Goal: Information Seeking & Learning: Learn about a topic

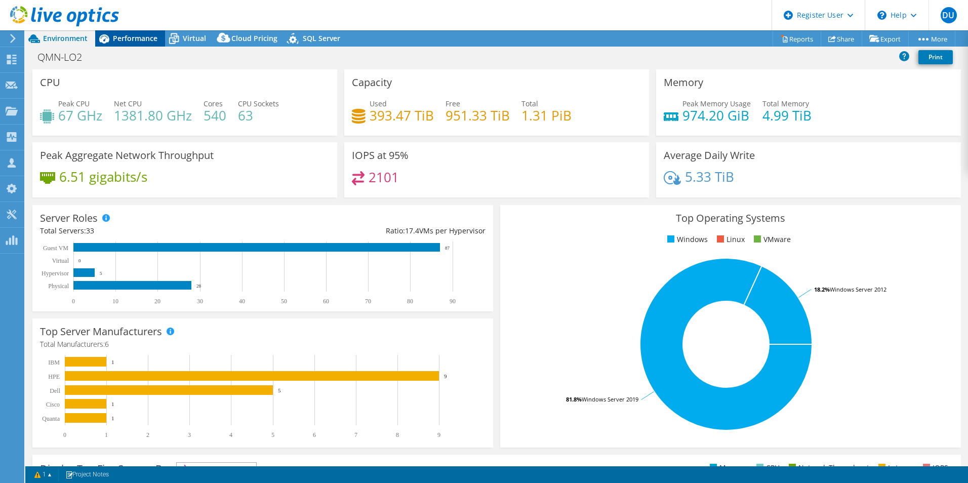
click at [129, 42] on span "Performance" at bounding box center [135, 38] width 45 height 10
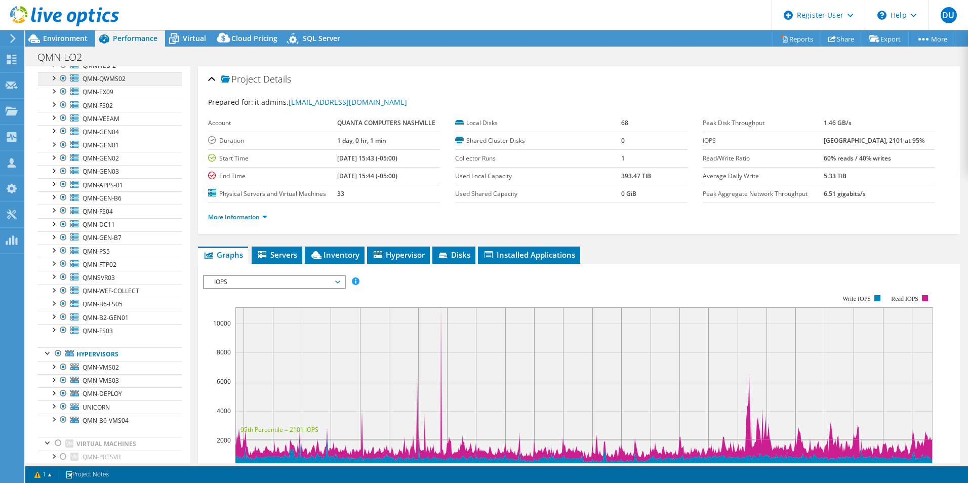
scroll to position [63, 0]
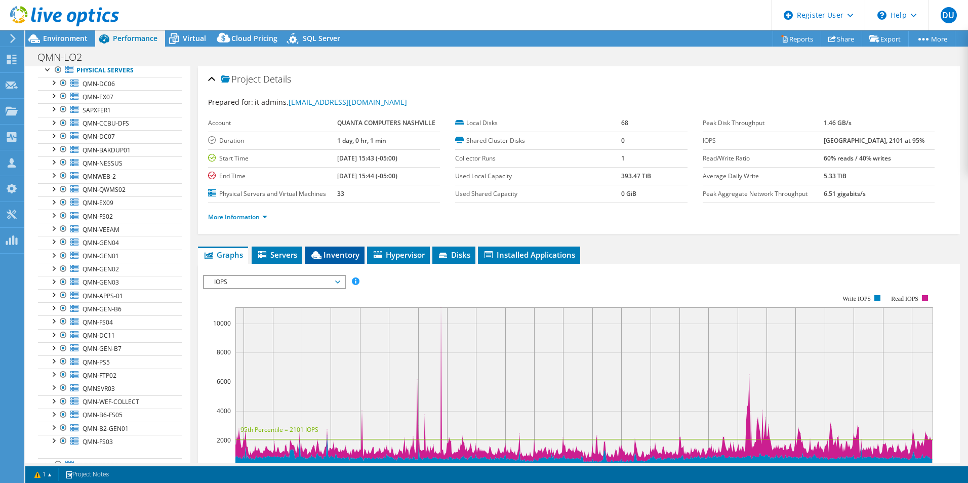
click at [340, 256] on span "Inventory" at bounding box center [335, 255] width 50 height 10
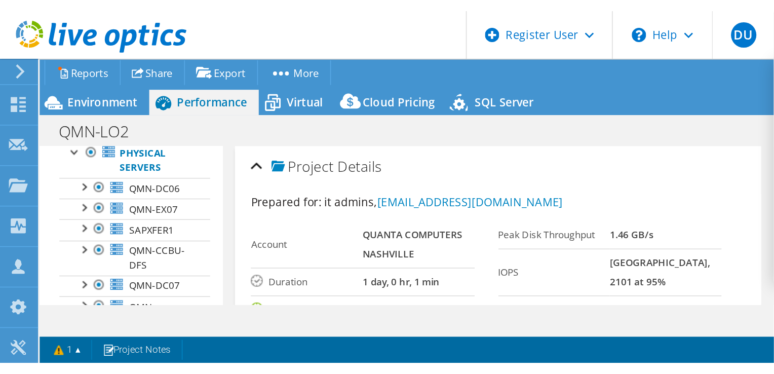
scroll to position [72, 0]
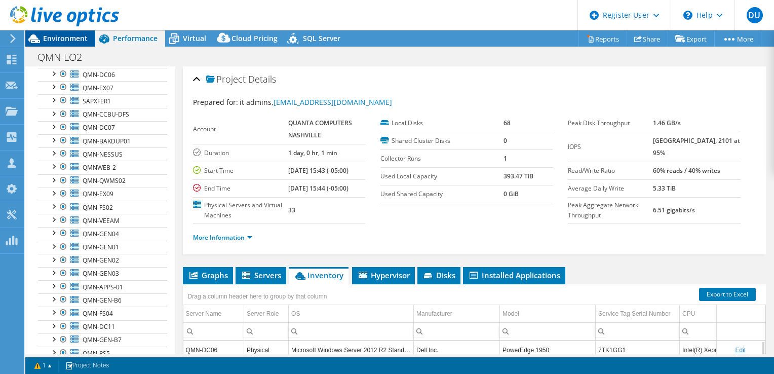
click at [59, 36] on span "Environment" at bounding box center [65, 38] width 45 height 10
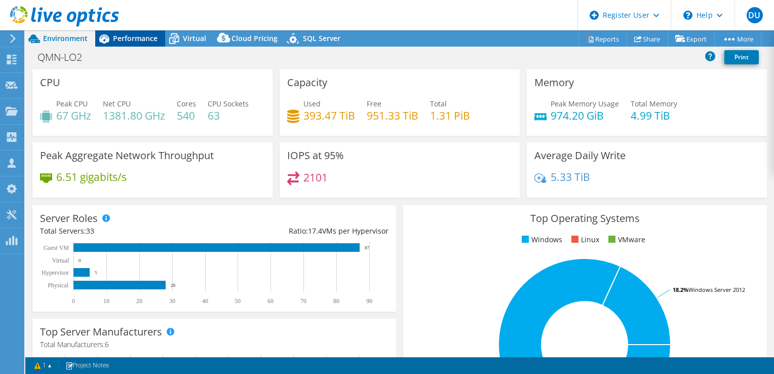
click at [129, 38] on span "Performance" at bounding box center [135, 38] width 45 height 10
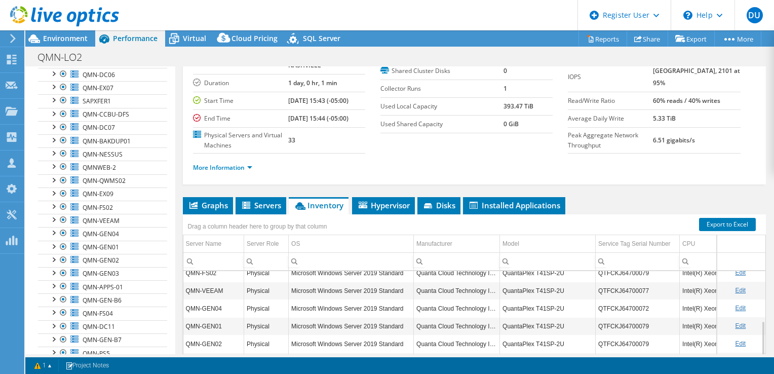
scroll to position [152, 0]
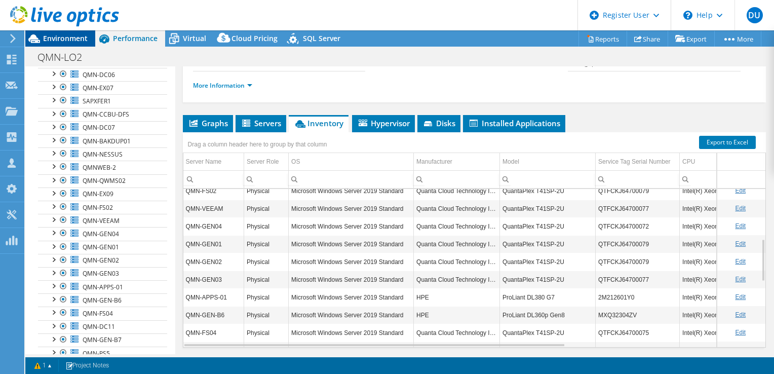
click at [55, 43] on div "Environment" at bounding box center [60, 38] width 70 height 16
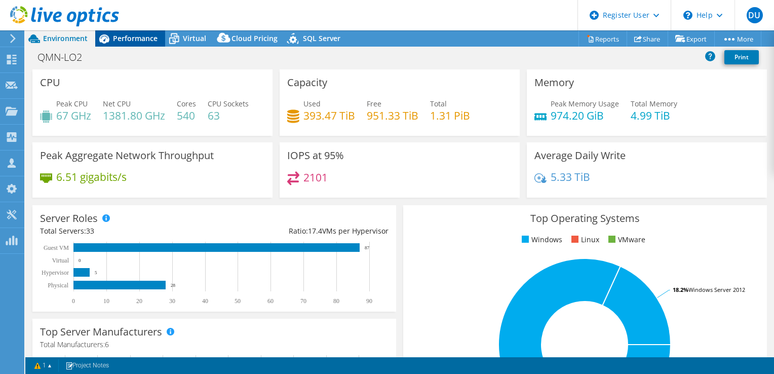
click at [136, 45] on div "Performance" at bounding box center [130, 38] width 70 height 16
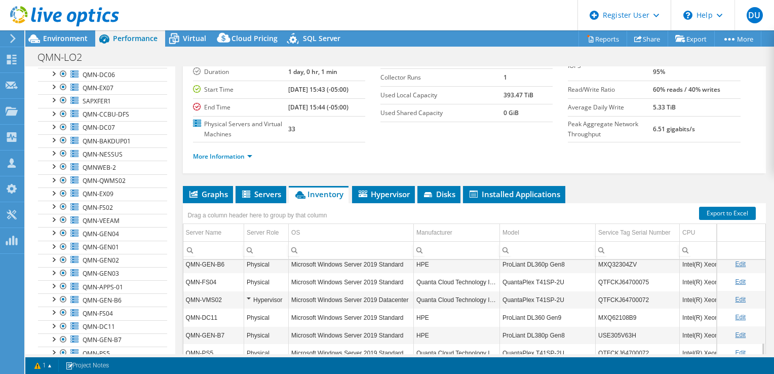
scroll to position [30, 0]
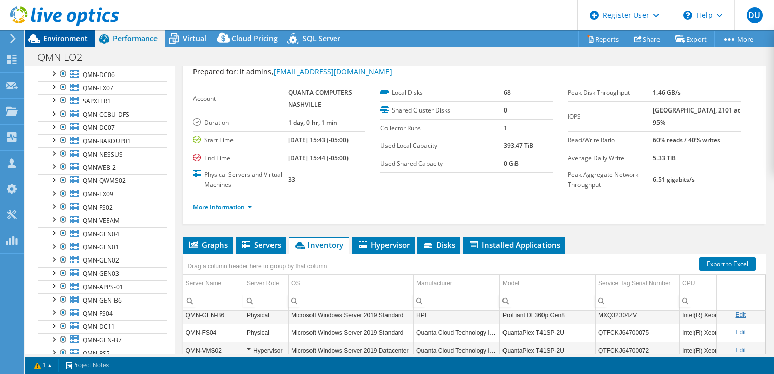
drag, startPoint x: 66, startPoint y: 36, endPoint x: 75, endPoint y: 43, distance: 11.0
click at [66, 36] on span "Environment" at bounding box center [65, 38] width 45 height 10
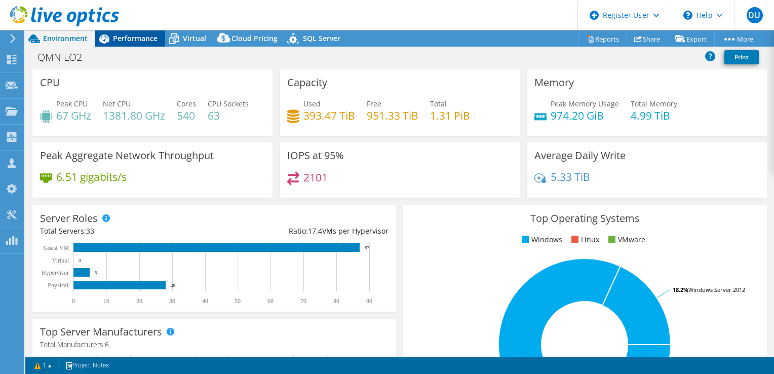
click at [133, 38] on span "Performance" at bounding box center [135, 38] width 45 height 10
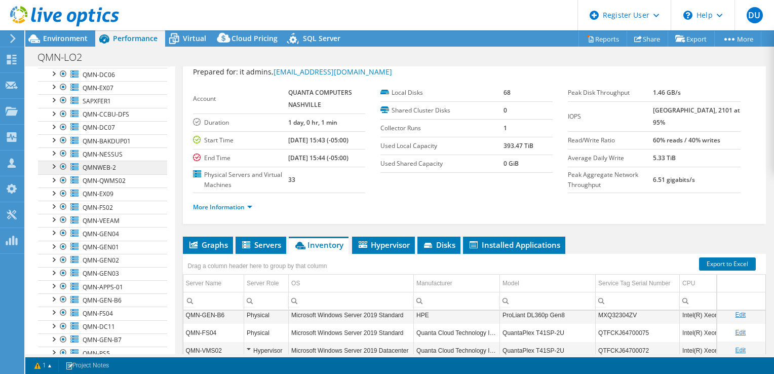
scroll to position [0, 0]
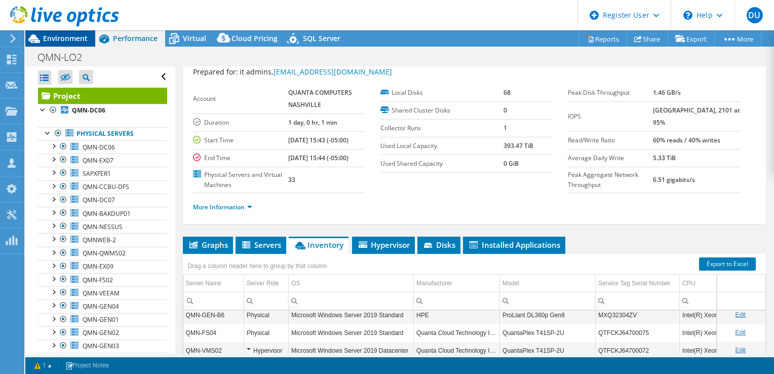
click at [60, 37] on span "Environment" at bounding box center [65, 38] width 45 height 10
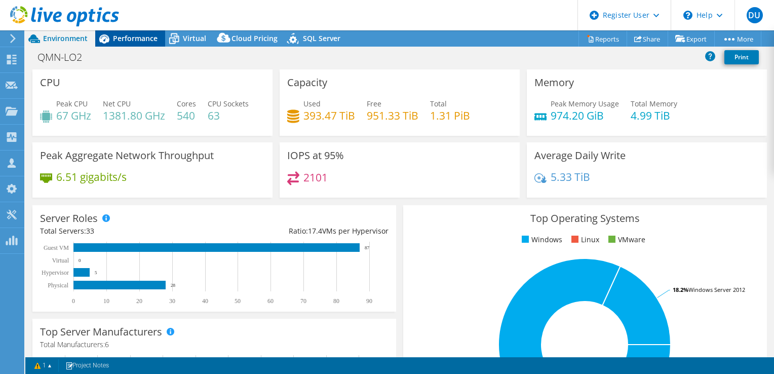
click at [133, 45] on div "Performance" at bounding box center [130, 38] width 70 height 16
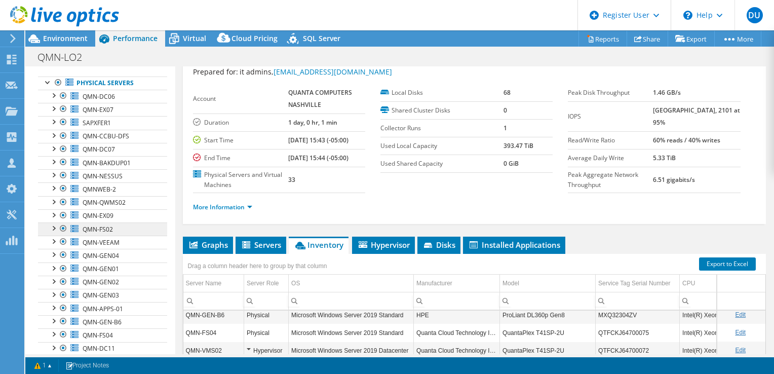
scroll to position [101, 0]
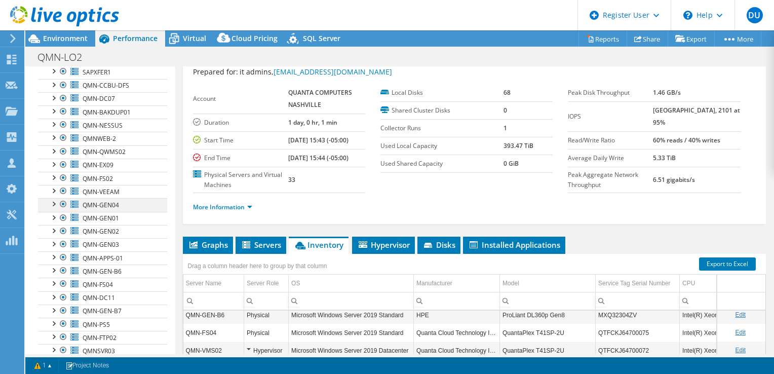
click at [62, 204] on div at bounding box center [63, 204] width 10 height 12
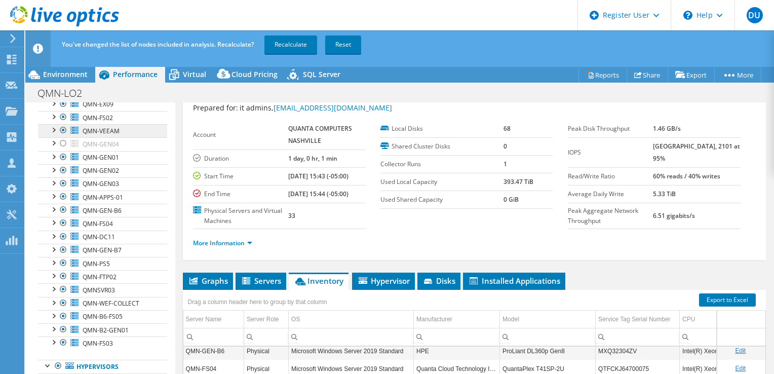
scroll to position [203, 0]
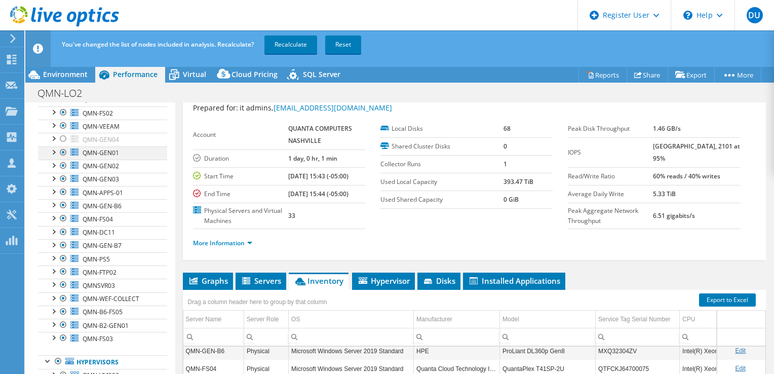
click at [62, 151] on div at bounding box center [63, 152] width 10 height 12
click at [63, 166] on div at bounding box center [63, 165] width 10 height 12
click at [61, 176] on div at bounding box center [63, 179] width 10 height 12
click at [63, 204] on div at bounding box center [63, 205] width 10 height 12
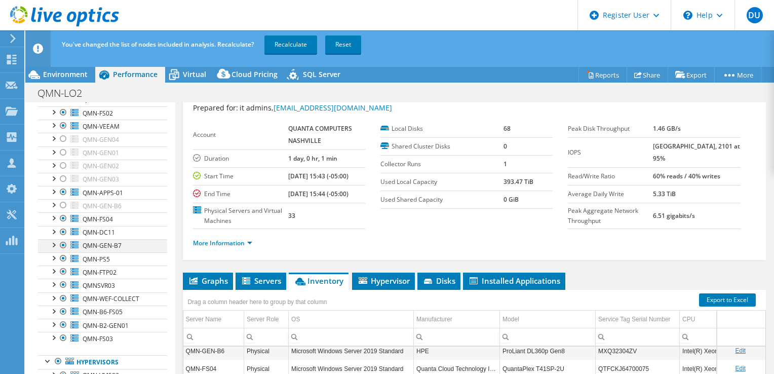
click at [61, 240] on div at bounding box center [63, 245] width 10 height 12
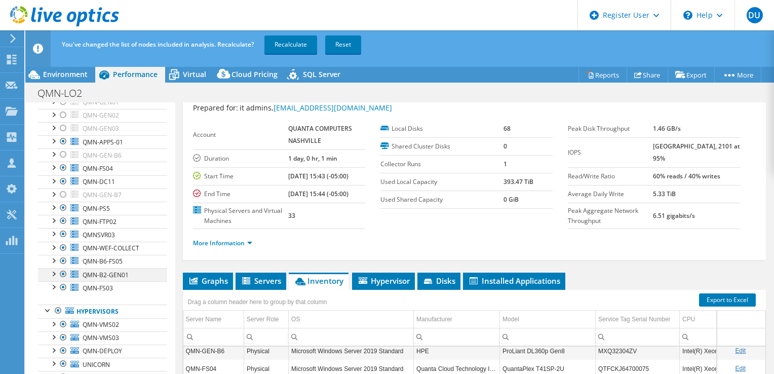
click at [63, 271] on div at bounding box center [63, 274] width 10 height 12
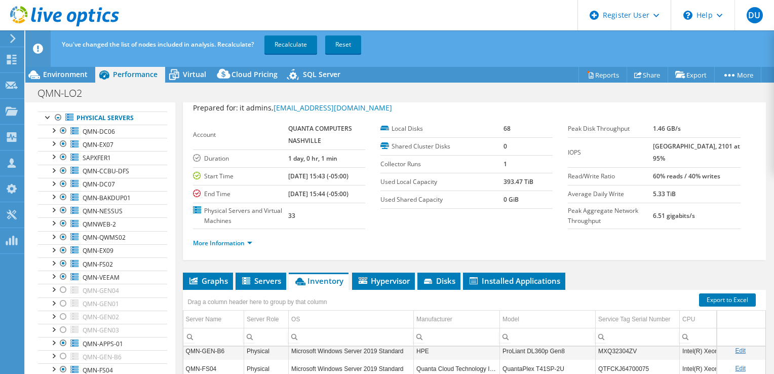
scroll to position [51, 0]
click at [287, 42] on link "Recalculate" at bounding box center [290, 44] width 53 height 18
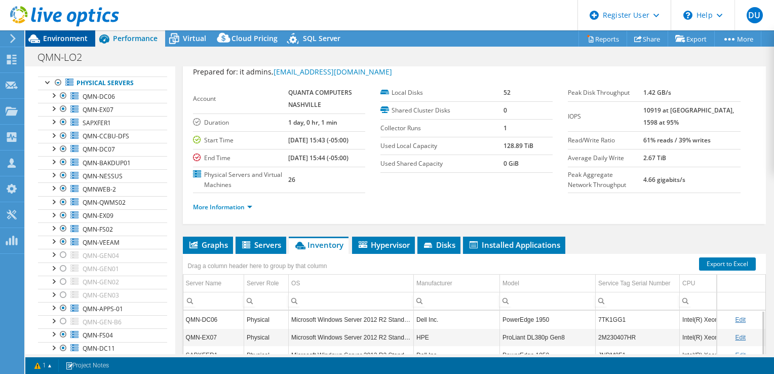
click at [61, 34] on span "Environment" at bounding box center [65, 38] width 45 height 10
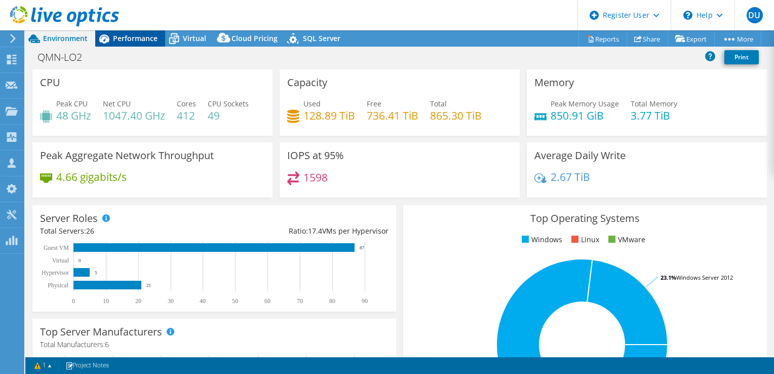
click at [138, 37] on span "Performance" at bounding box center [135, 38] width 45 height 10
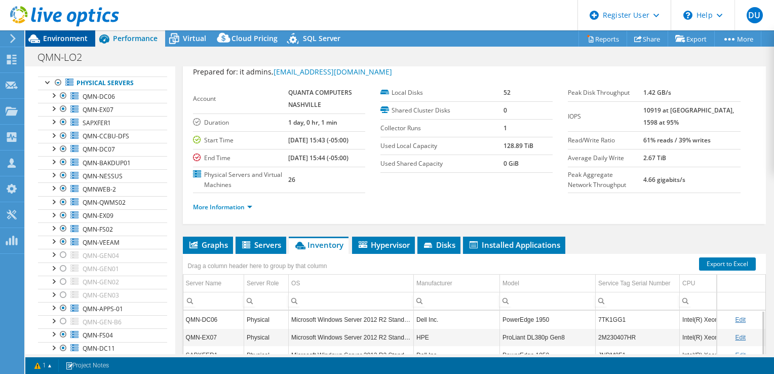
click at [65, 38] on span "Environment" at bounding box center [65, 38] width 45 height 10
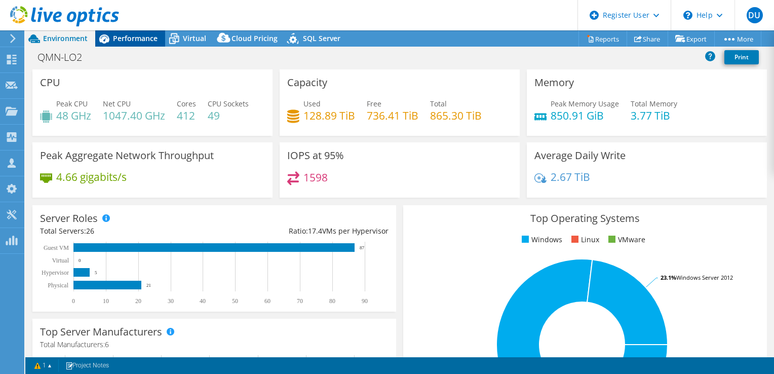
click at [133, 34] on span "Performance" at bounding box center [135, 38] width 45 height 10
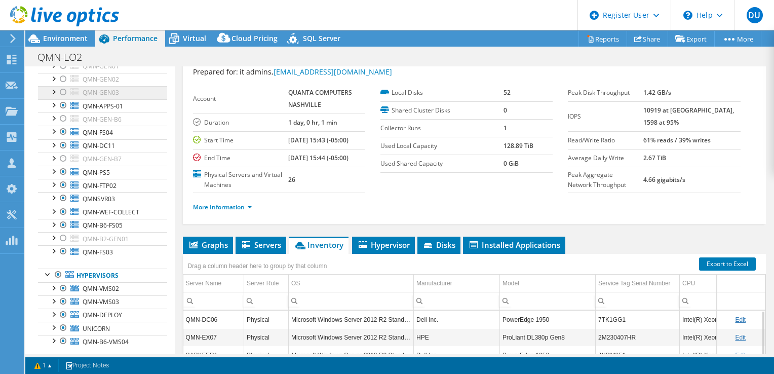
scroll to position [304, 0]
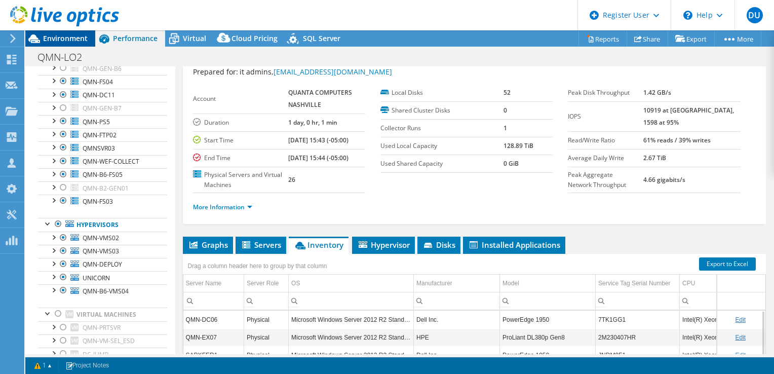
click at [68, 38] on span "Environment" at bounding box center [65, 38] width 45 height 10
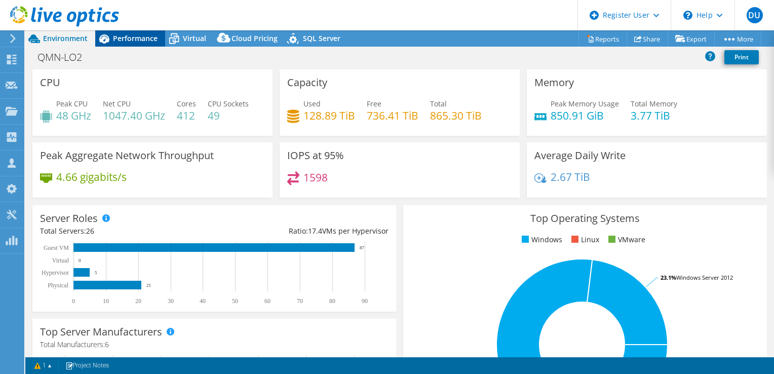
click at [144, 38] on span "Performance" at bounding box center [135, 38] width 45 height 10
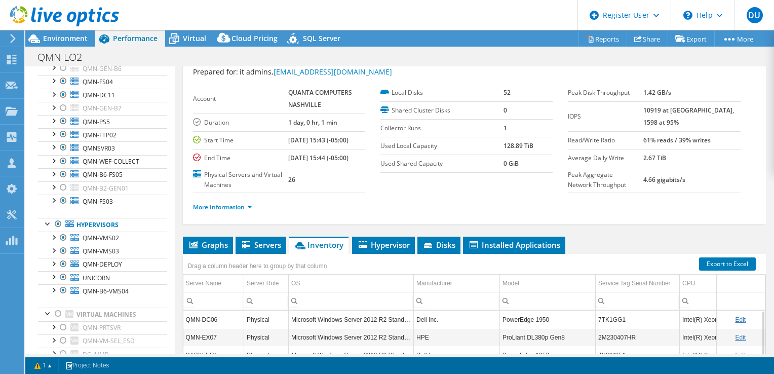
scroll to position [0, 0]
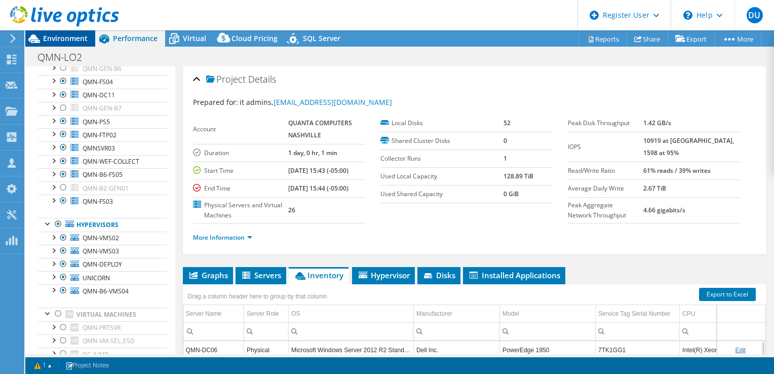
click at [49, 36] on span "Environment" at bounding box center [65, 38] width 45 height 10
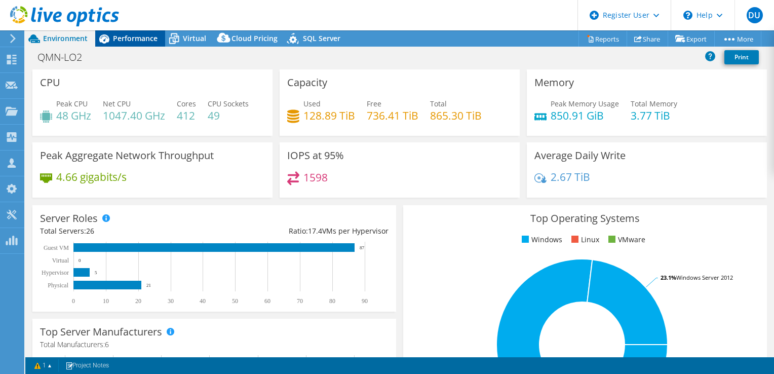
click at [117, 43] on div "Performance" at bounding box center [130, 38] width 70 height 16
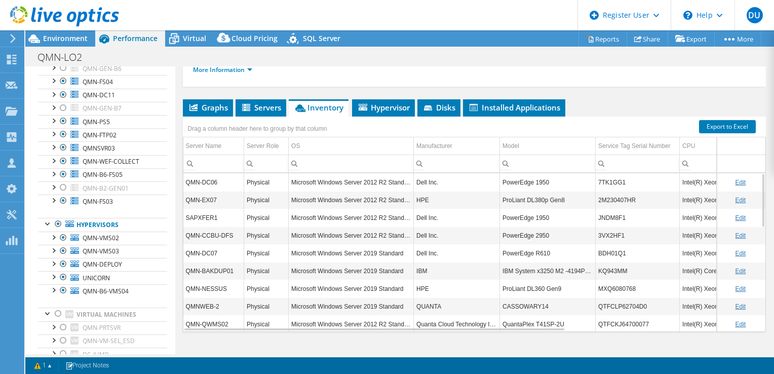
scroll to position [182, 0]
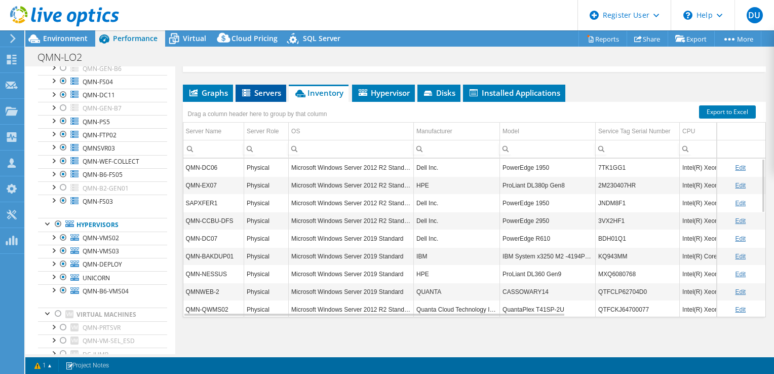
click at [260, 94] on span "Servers" at bounding box center [260, 93] width 41 height 10
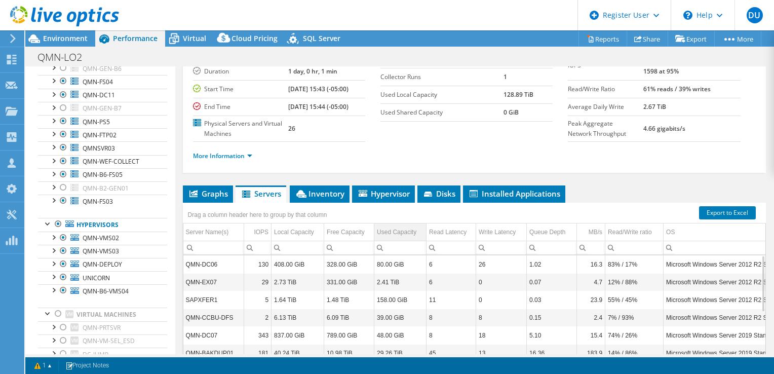
scroll to position [81, 0]
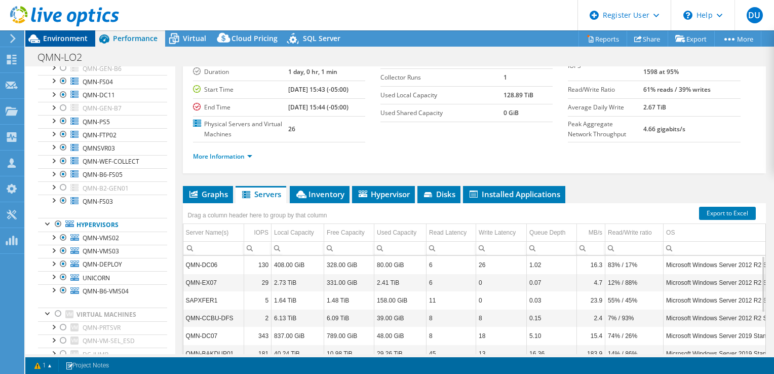
click at [57, 38] on span "Environment" at bounding box center [65, 38] width 45 height 10
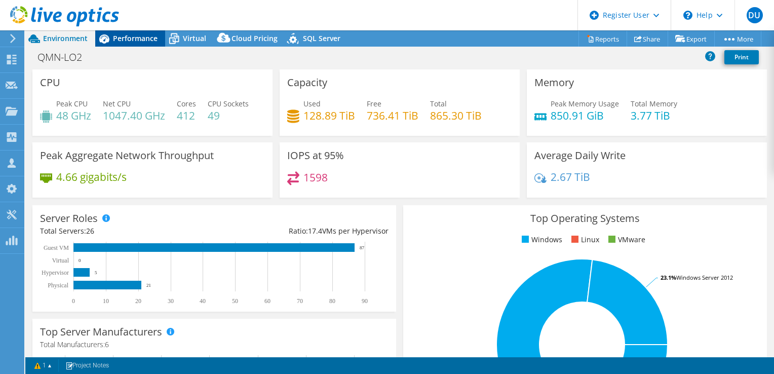
click at [120, 35] on span "Performance" at bounding box center [135, 38] width 45 height 10
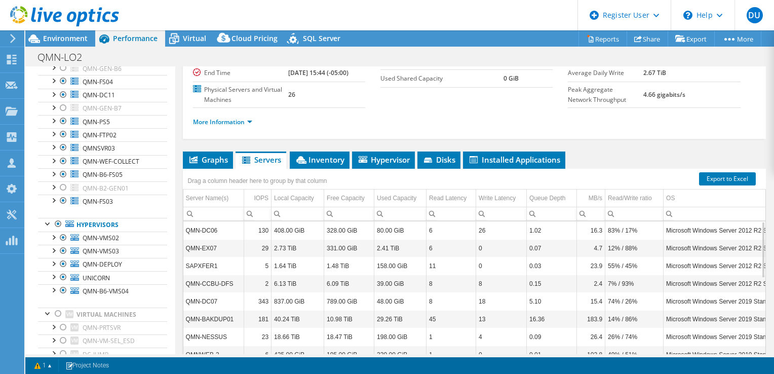
scroll to position [132, 0]
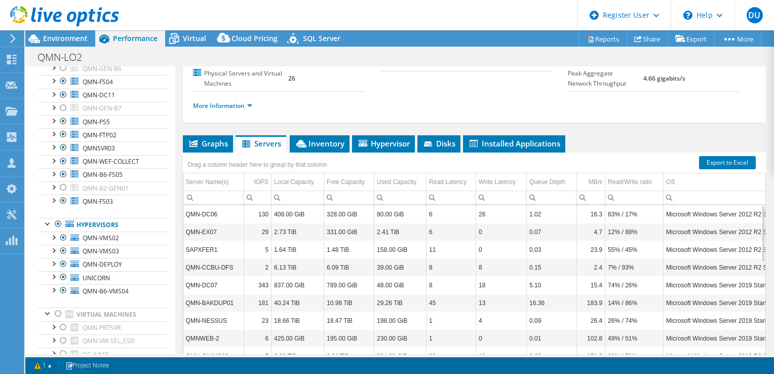
drag, startPoint x: 47, startPoint y: 38, endPoint x: 83, endPoint y: 54, distance: 39.2
click at [47, 38] on span "Environment" at bounding box center [65, 38] width 45 height 10
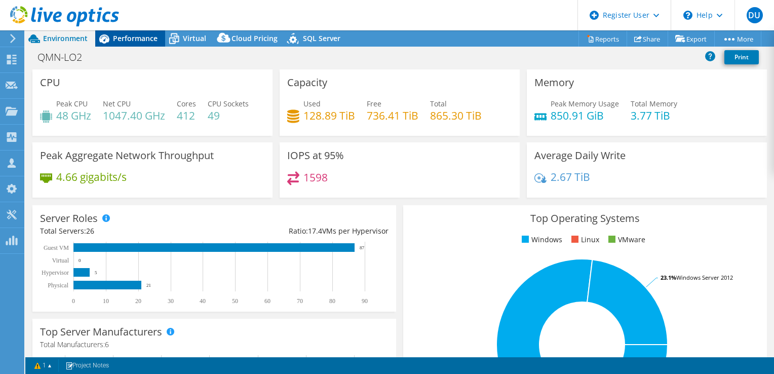
click at [126, 39] on span "Performance" at bounding box center [135, 38] width 45 height 10
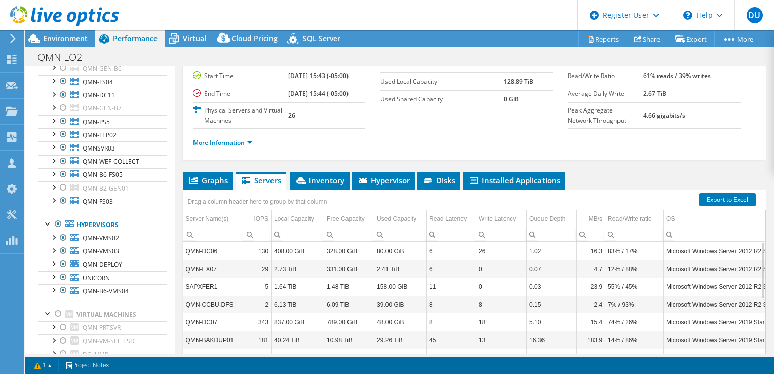
scroll to position [101, 0]
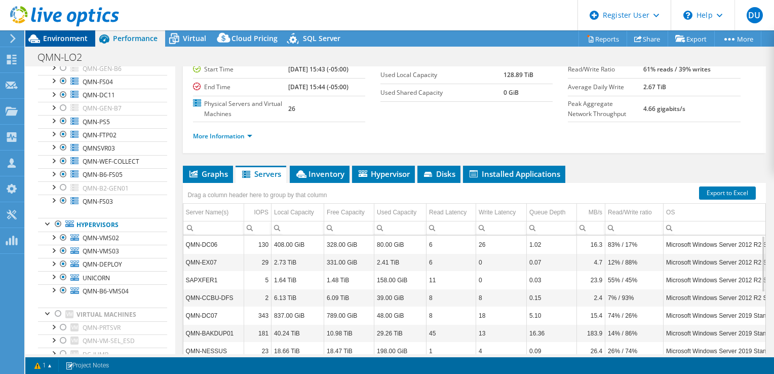
click at [61, 39] on span "Environment" at bounding box center [65, 38] width 45 height 10
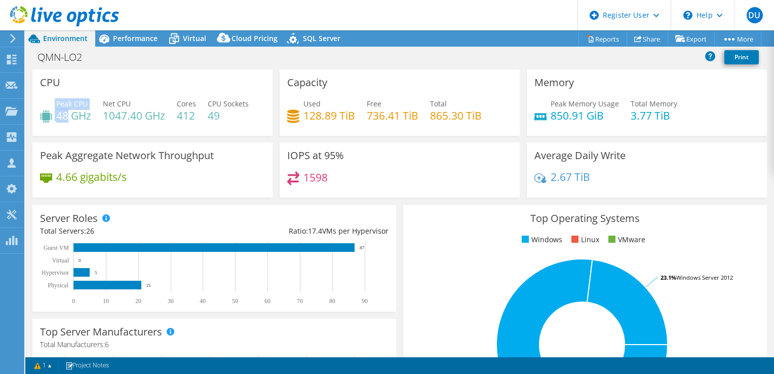
drag, startPoint x: 69, startPoint y: 117, endPoint x: 52, endPoint y: 117, distance: 17.2
click at [52, 117] on div "Peak CPU 48 GHz" at bounding box center [65, 109] width 51 height 23
drag, startPoint x: 52, startPoint y: 117, endPoint x: 137, endPoint y: 116, distance: 84.5
click at [136, 116] on div "Peak CPU 48 GHz Net CPU 1047.40 GHz Cores 412 CPU Sockets 49" at bounding box center [152, 114] width 225 height 33
drag, startPoint x: 137, startPoint y: 116, endPoint x: 177, endPoint y: 65, distance: 65.6
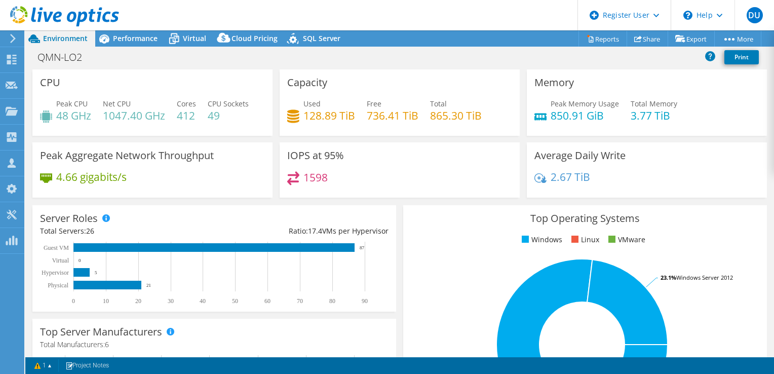
click at [177, 65] on div "QMN-LO2 Print" at bounding box center [399, 57] width 748 height 19
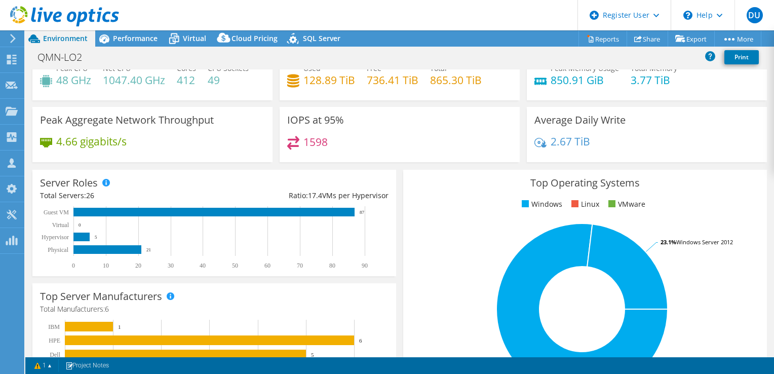
scroll to position [51, 0]
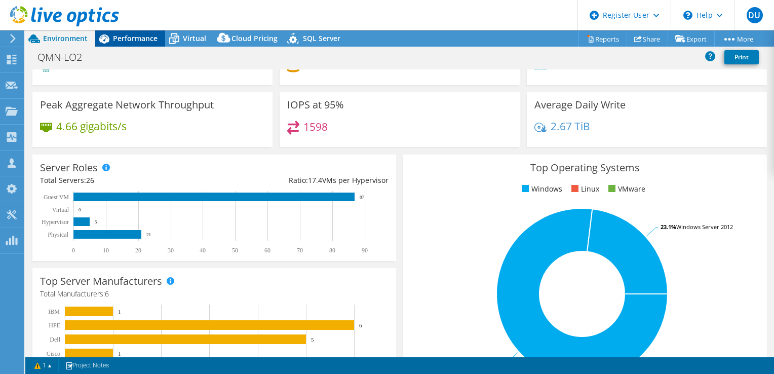
click at [145, 43] on div "Performance" at bounding box center [130, 38] width 70 height 16
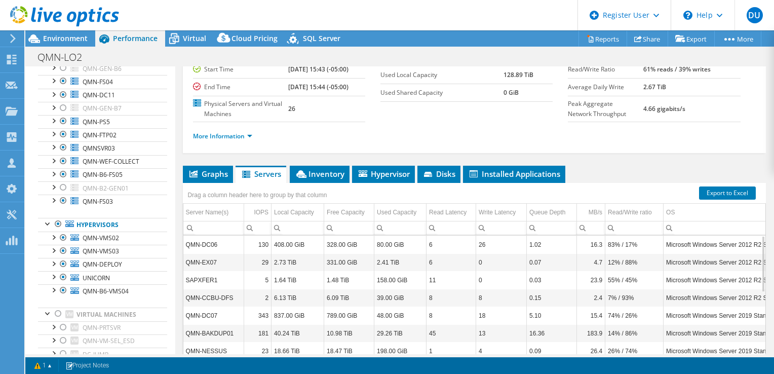
scroll to position [182, 0]
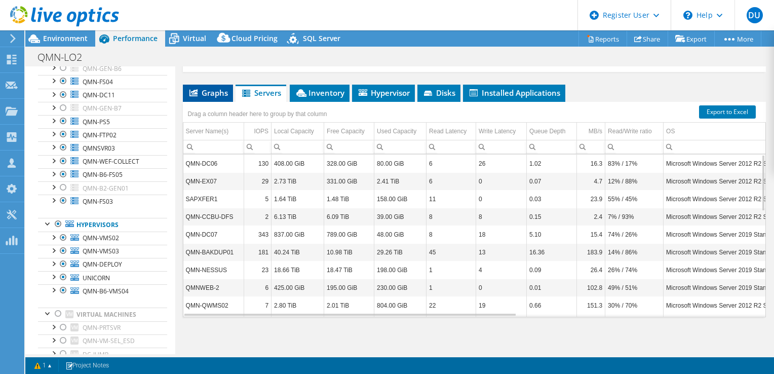
click at [204, 91] on span "Graphs" at bounding box center [208, 93] width 40 height 10
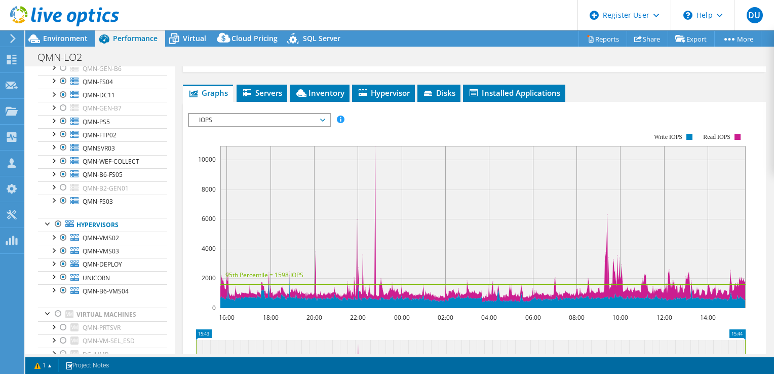
click at [228, 117] on span "IOPS" at bounding box center [259, 120] width 130 height 12
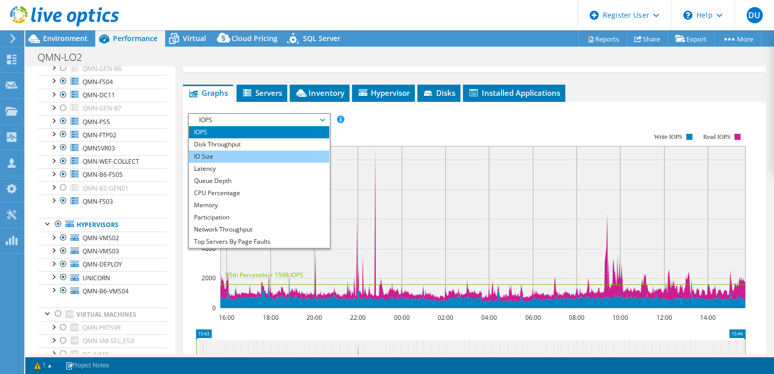
click at [233, 153] on li "IO Size" at bounding box center [259, 156] width 140 height 12
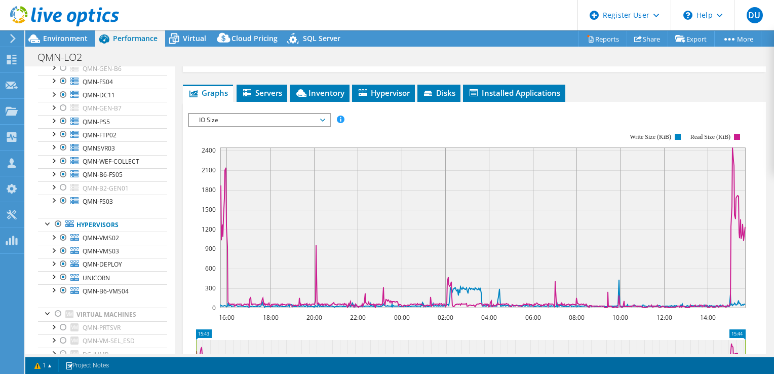
click at [213, 98] on li "Graphs" at bounding box center [208, 93] width 50 height 17
click at [224, 124] on div "IO Size IOPS Disk Throughput IO Size Latency Queue Depth CPU Percentage Memory …" at bounding box center [259, 120] width 143 height 14
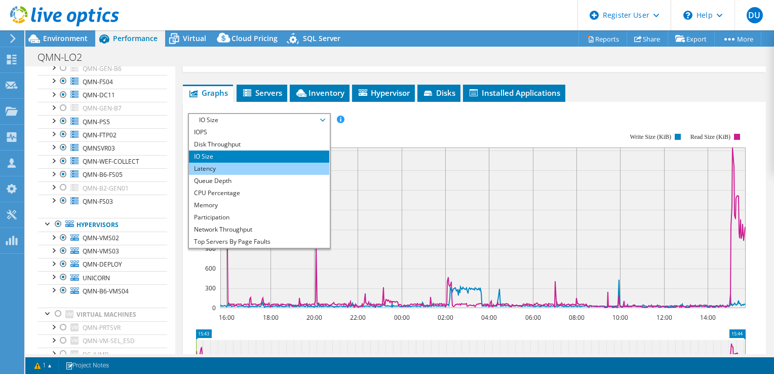
click at [230, 169] on li "Latency" at bounding box center [259, 169] width 140 height 12
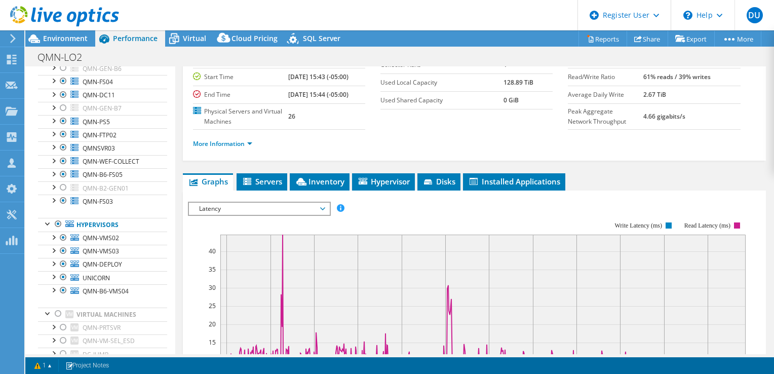
scroll to position [30, 0]
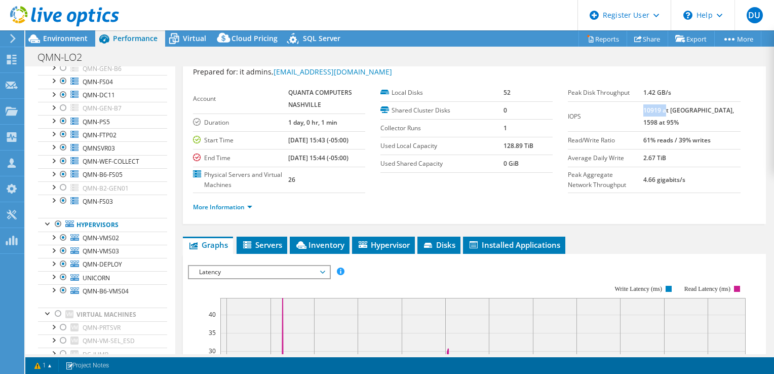
drag, startPoint x: 662, startPoint y: 107, endPoint x: 684, endPoint y: 108, distance: 22.3
click at [684, 108] on b "10919 at [GEOGRAPHIC_DATA], 1598 at 95%" at bounding box center [688, 116] width 91 height 21
click at [492, 54] on div "QMN-LO2 Print" at bounding box center [399, 57] width 748 height 19
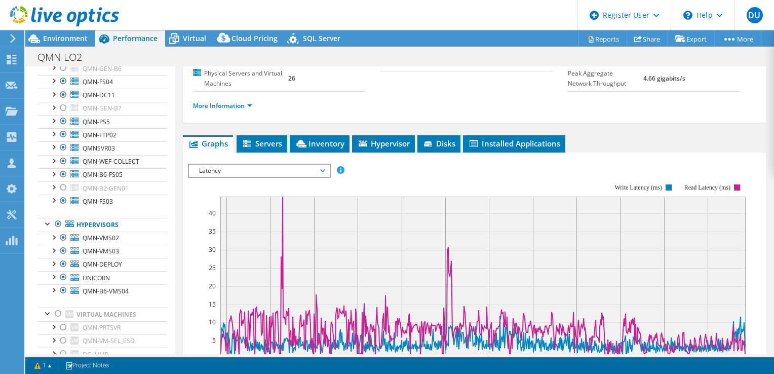
scroll to position [182, 0]
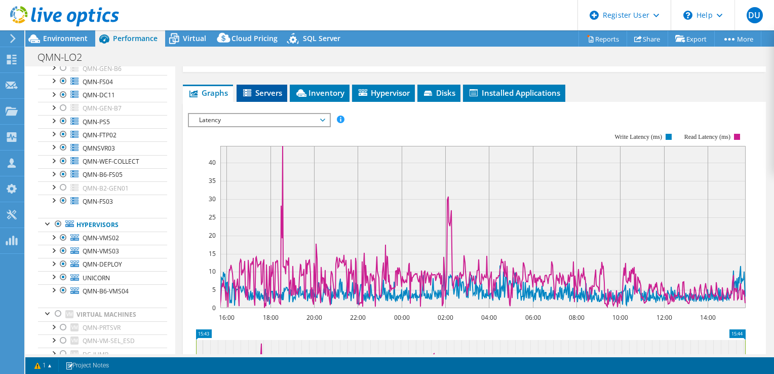
click at [241, 88] on span "Servers" at bounding box center [261, 93] width 41 height 10
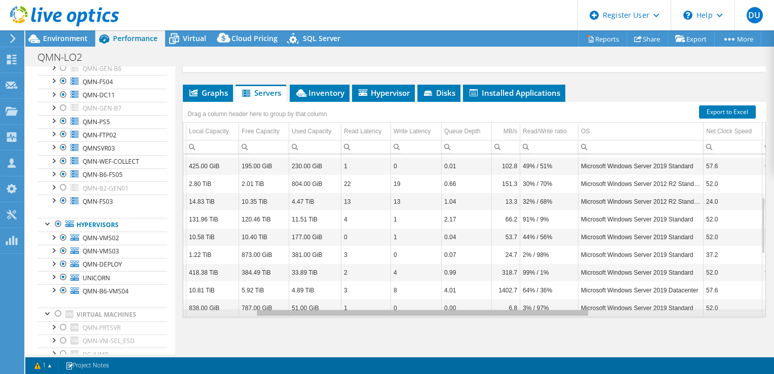
scroll to position [0, 0]
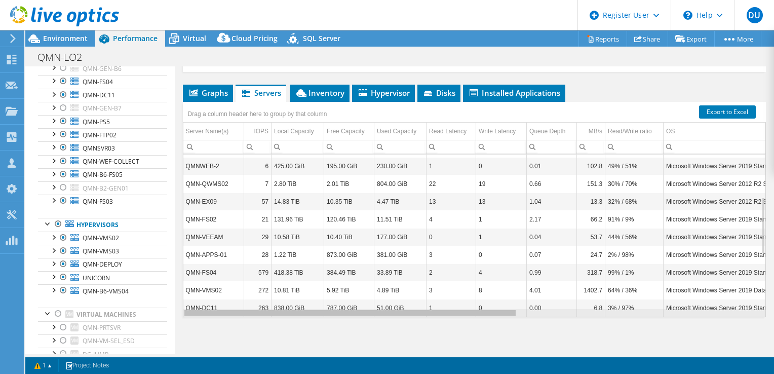
drag, startPoint x: 394, startPoint y: 312, endPoint x: 347, endPoint y: 303, distance: 47.9
click at [350, 306] on body "DU Dell User Duncan Ulman Duncan.Ulman@dell.com Dell My Profile Log Out \n Help…" at bounding box center [387, 187] width 774 height 374
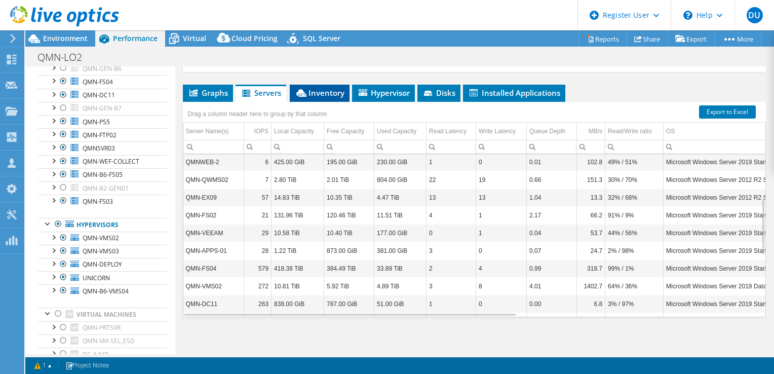
click at [317, 90] on span "Inventory" at bounding box center [320, 93] width 50 height 10
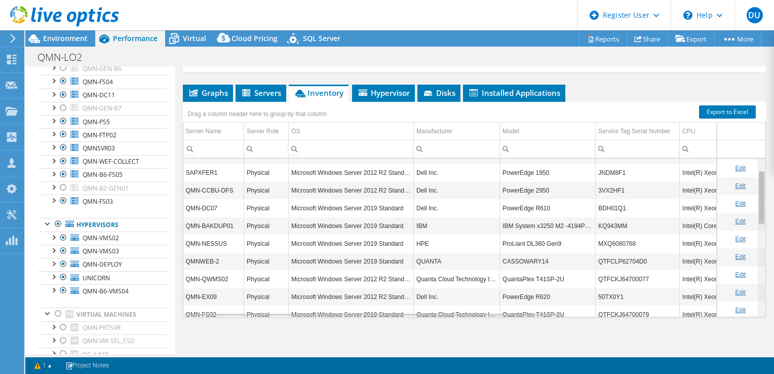
scroll to position [34, 0]
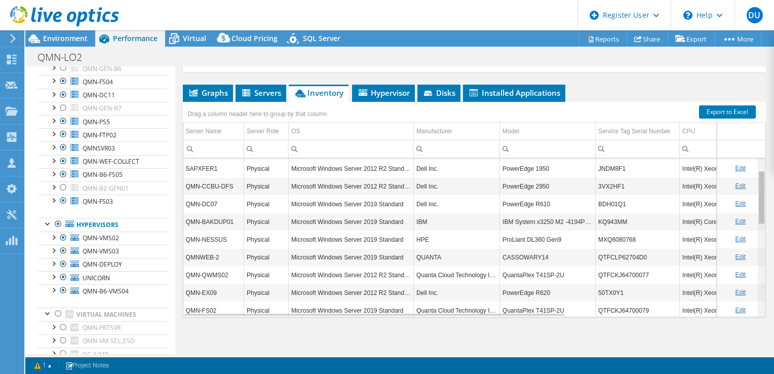
drag, startPoint x: 755, startPoint y: 264, endPoint x: 728, endPoint y: 138, distance: 129.0
click at [728, 138] on body "DU Dell User Duncan Ulman Duncan.Ulman@dell.com Dell My Profile Log Out \n Help…" at bounding box center [387, 187] width 774 height 374
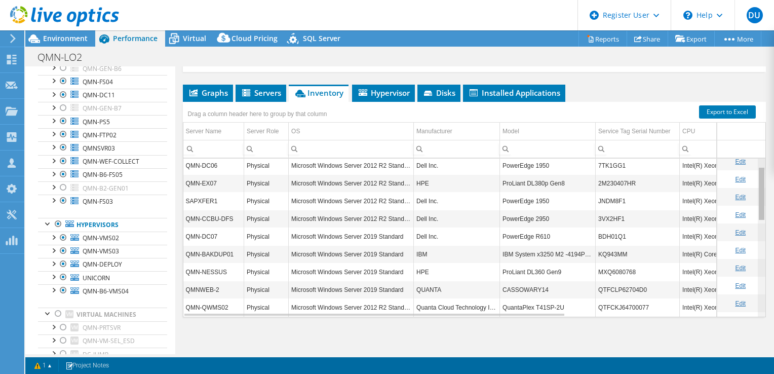
scroll to position [0, 0]
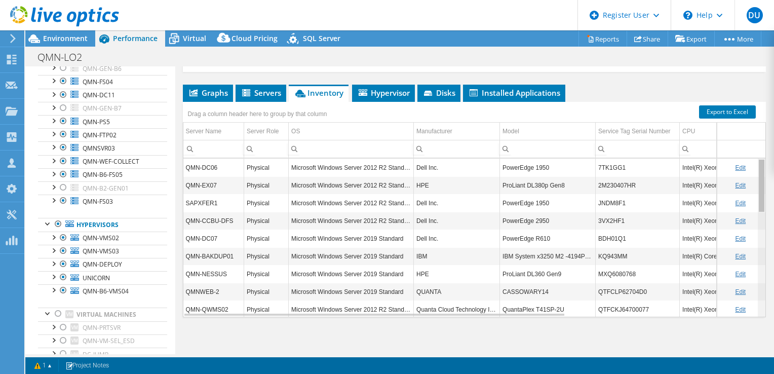
drag, startPoint x: 753, startPoint y: 185, endPoint x: 707, endPoint y: 166, distance: 50.4
click at [707, 166] on body "DU Dell User Duncan Ulman Duncan.Ulman@dell.com Dell My Profile Log Out \n Help…" at bounding box center [387, 187] width 774 height 374
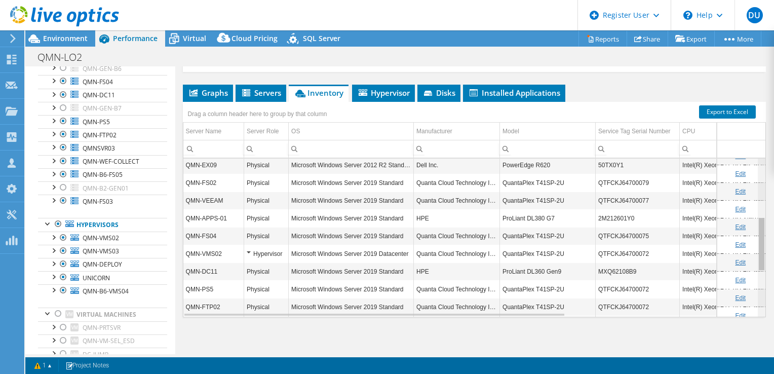
scroll to position [171, 0]
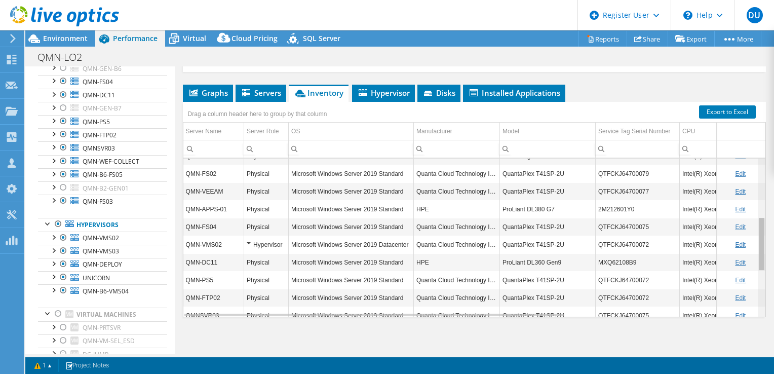
drag, startPoint x: 753, startPoint y: 179, endPoint x: 749, endPoint y: 241, distance: 62.4
click at [749, 241] on body "DU Dell User Duncan Ulman Duncan.Ulman@dell.com Dell My Profile Log Out \n Help…" at bounding box center [387, 187] width 774 height 374
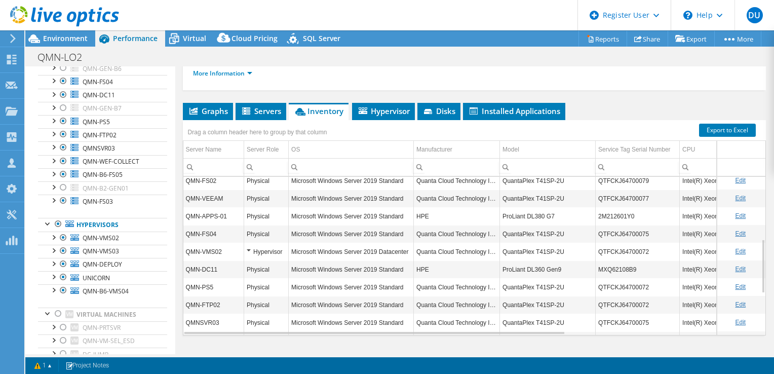
scroll to position [182, 0]
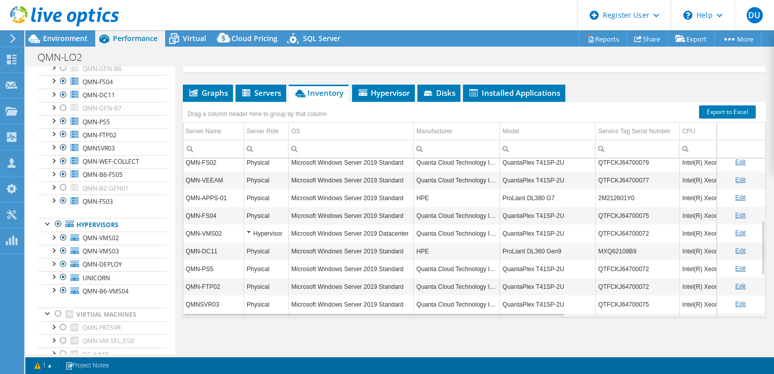
click at [69, 32] on div at bounding box center [59, 17] width 119 height 34
click at [75, 39] on span "Environment" at bounding box center [65, 38] width 45 height 10
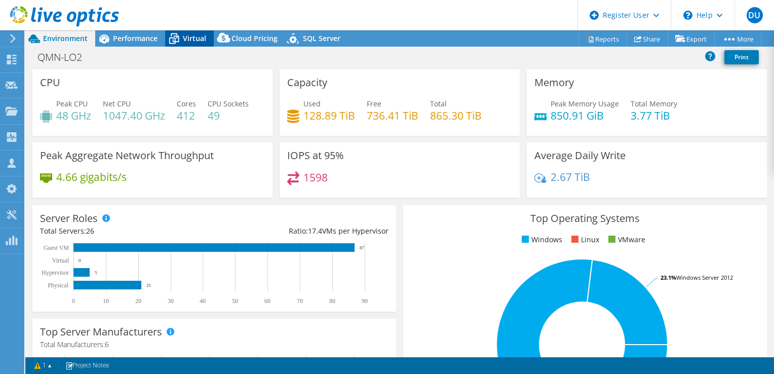
click at [190, 35] on span "Virtual" at bounding box center [194, 38] width 23 height 10
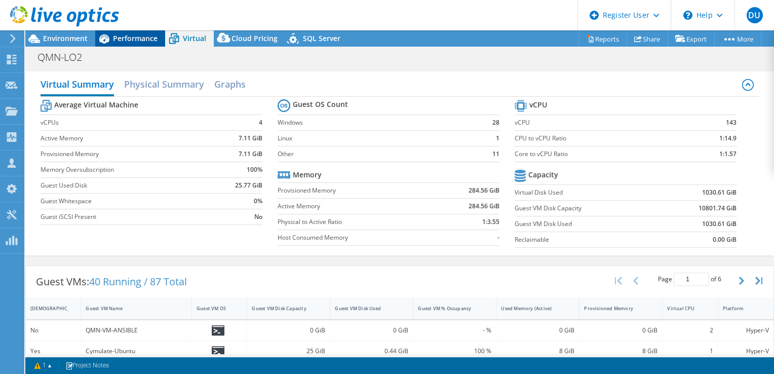
click at [114, 38] on span "Performance" at bounding box center [135, 38] width 45 height 10
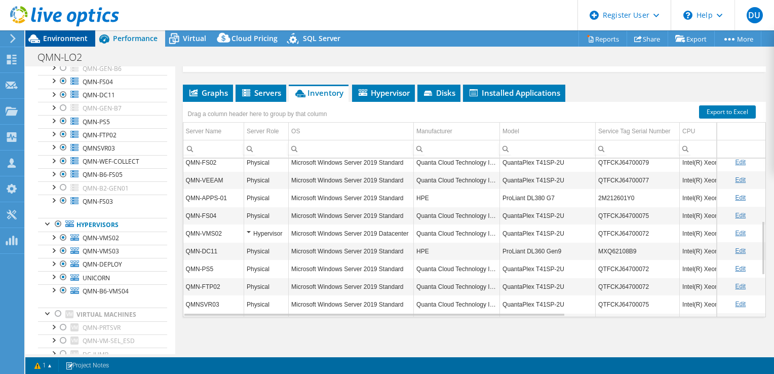
click at [61, 37] on span "Environment" at bounding box center [65, 38] width 45 height 10
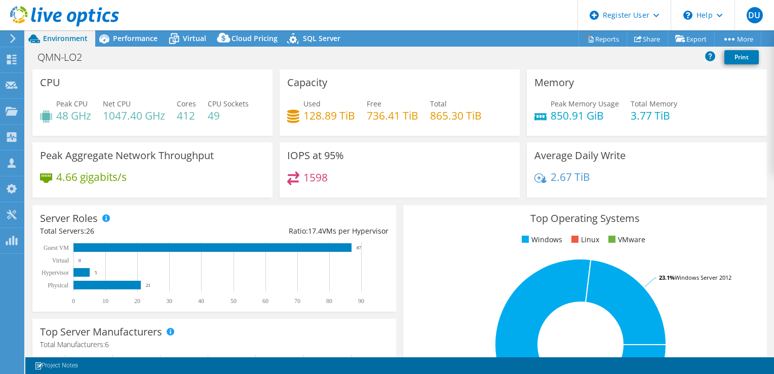
select select "USD"
